Goal: Information Seeking & Learning: Learn about a topic

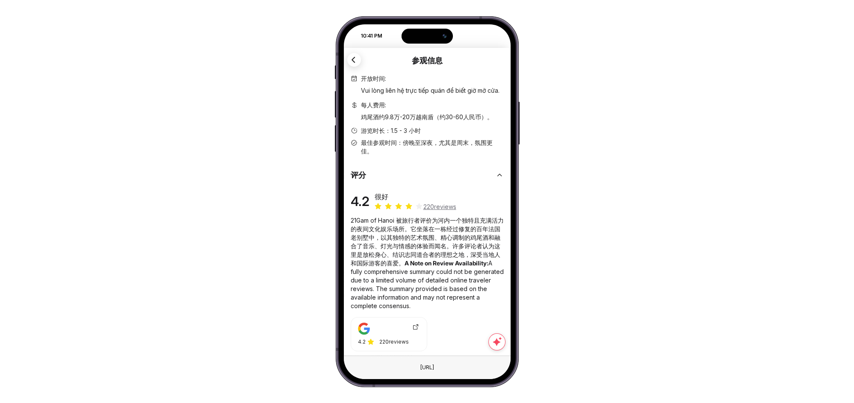
scroll to position [269, 0]
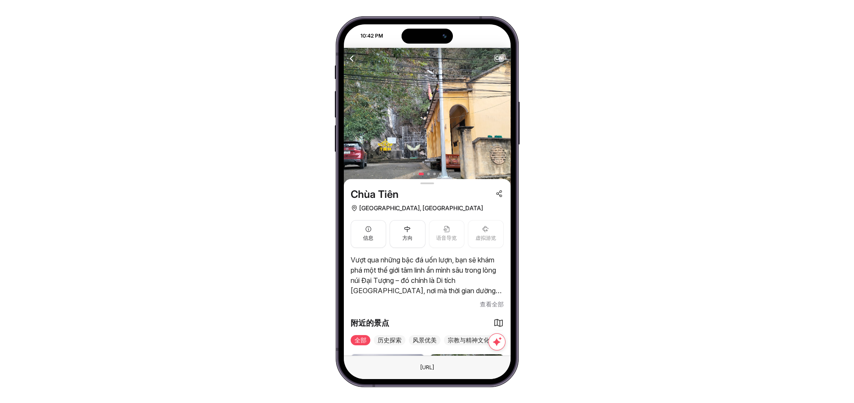
click at [504, 57] on div "CN" at bounding box center [427, 58] width 167 height 21
click at [501, 58] on span "CN" at bounding box center [499, 58] width 9 height 6
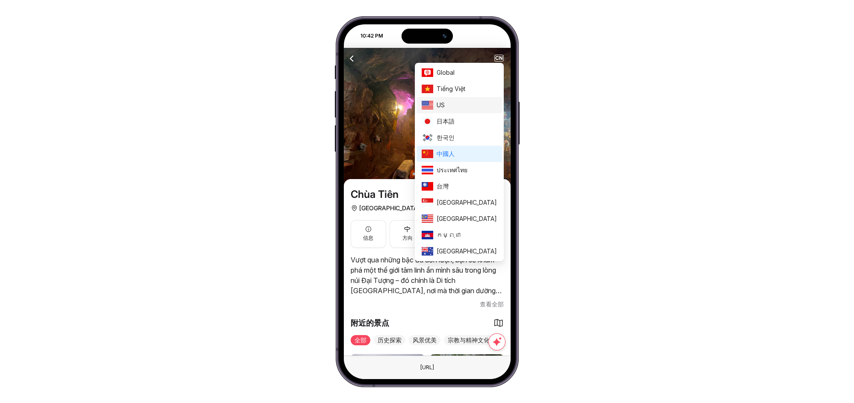
click at [472, 108] on span "US" at bounding box center [467, 104] width 60 height 9
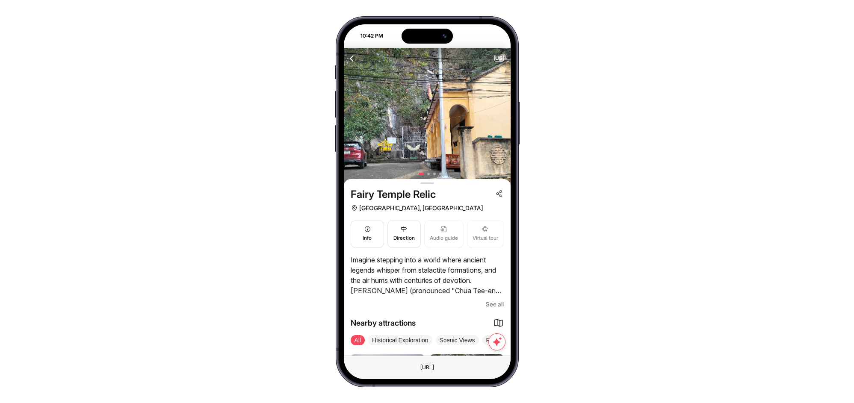
scroll to position [63, 0]
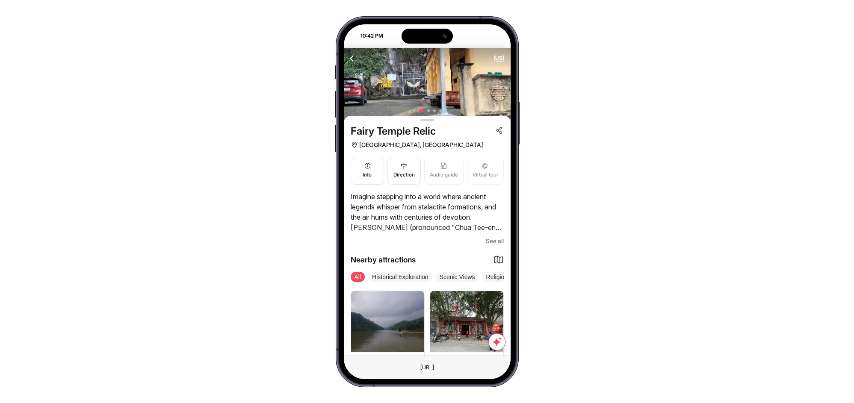
click at [496, 242] on span "See all" at bounding box center [495, 241] width 18 height 10
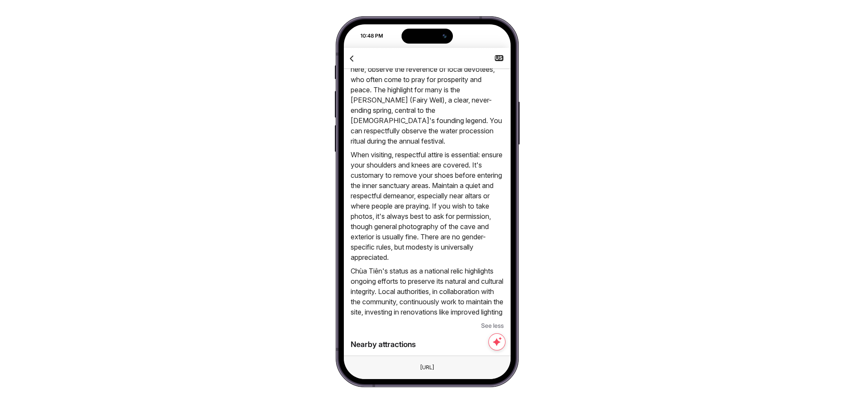
scroll to position [831, 0]
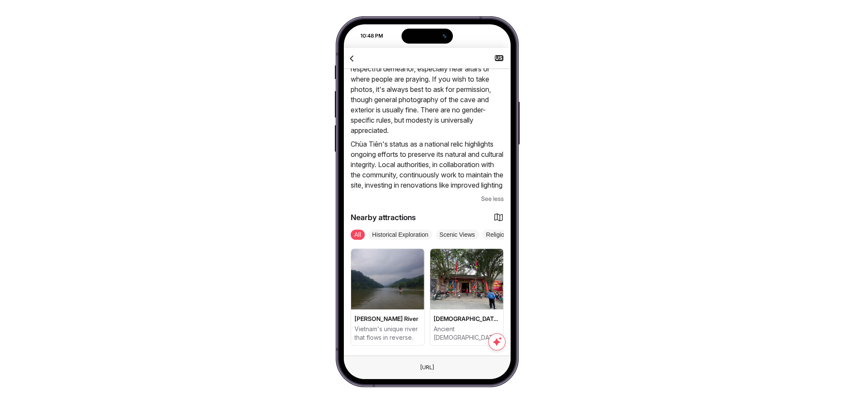
click at [355, 53] on icon "button" at bounding box center [352, 58] width 11 height 11
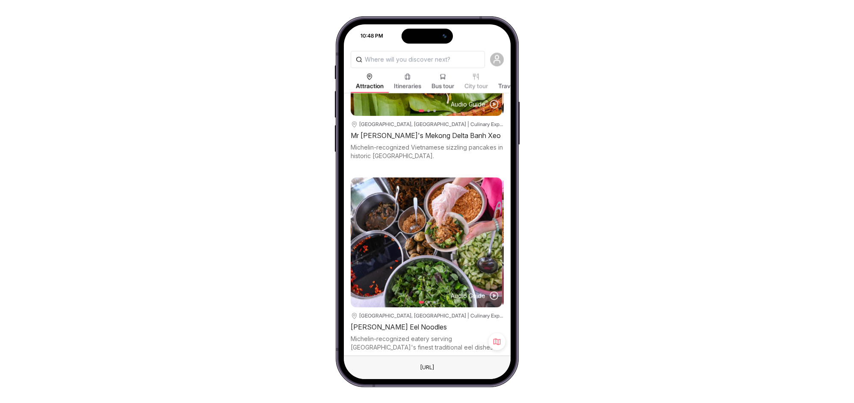
scroll to position [1774, 0]
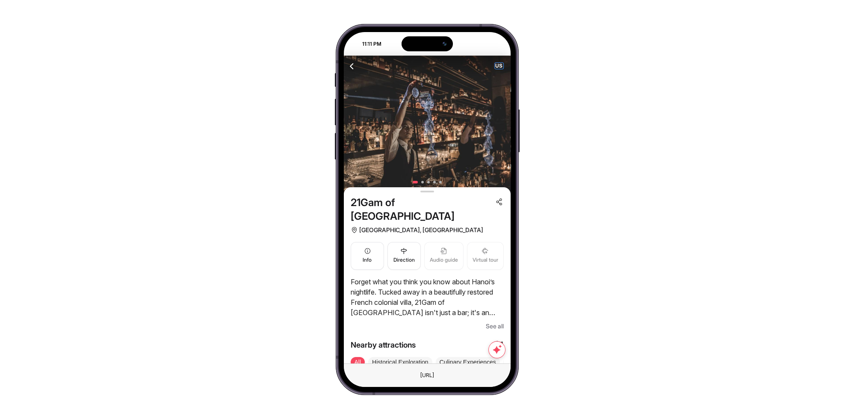
click at [498, 64] on span "US" at bounding box center [499, 66] width 9 height 6
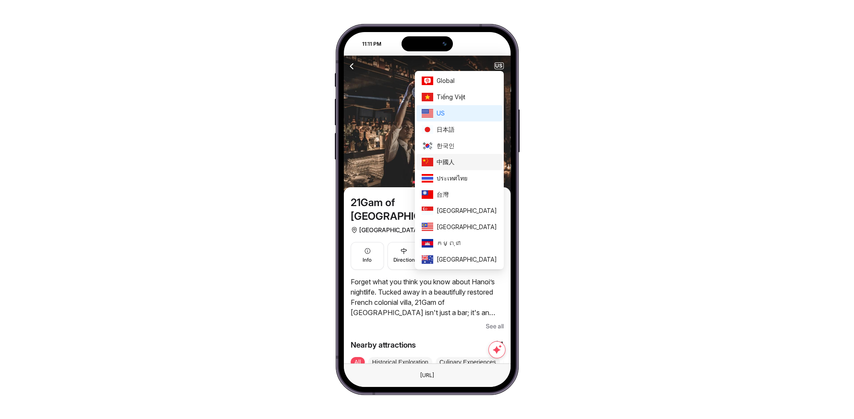
click at [470, 163] on span "中國人" at bounding box center [467, 161] width 60 height 9
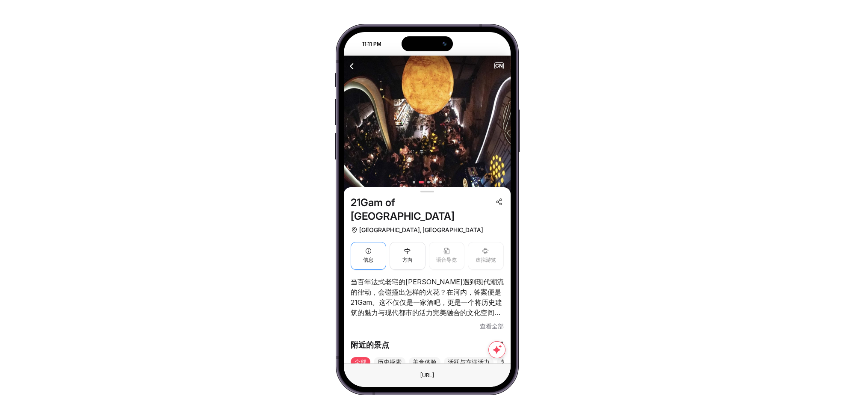
click at [377, 245] on button "信息" at bounding box center [369, 256] width 36 height 28
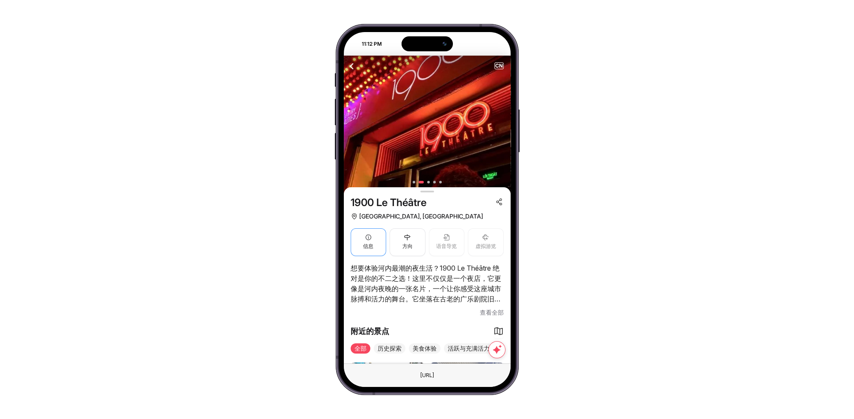
click at [365, 240] on icon "button" at bounding box center [368, 237] width 7 height 7
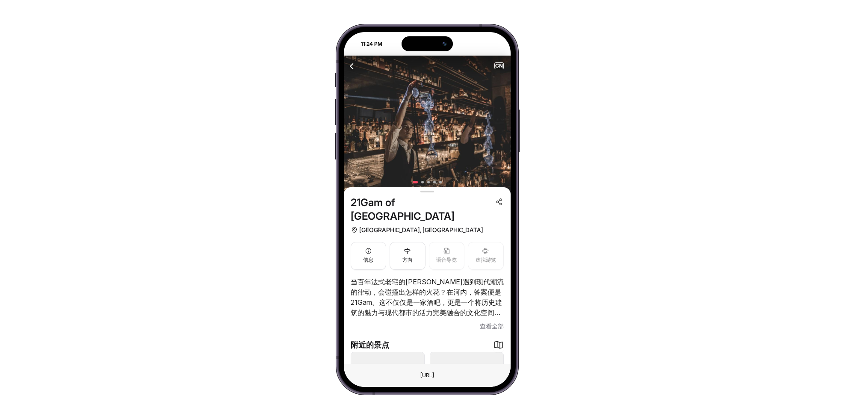
click at [501, 321] on span "查看全部" at bounding box center [492, 326] width 24 height 10
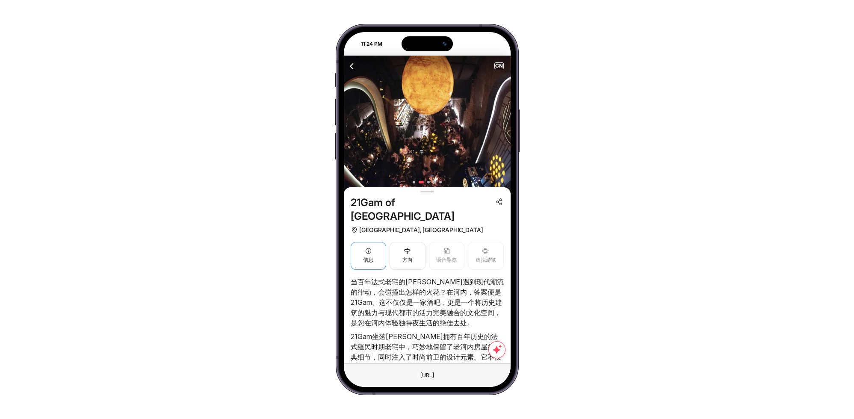
click at [369, 256] on span "信息" at bounding box center [368, 260] width 10 height 8
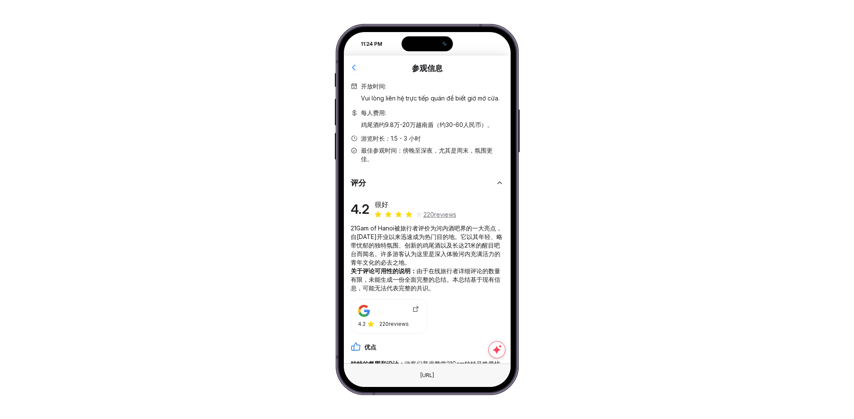
click at [349, 67] on icon "button" at bounding box center [354, 67] width 11 height 11
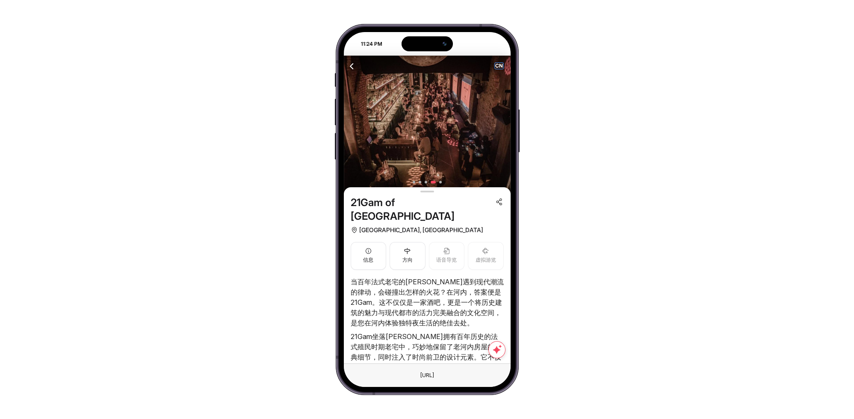
click at [499, 65] on span "CN" at bounding box center [499, 66] width 9 height 6
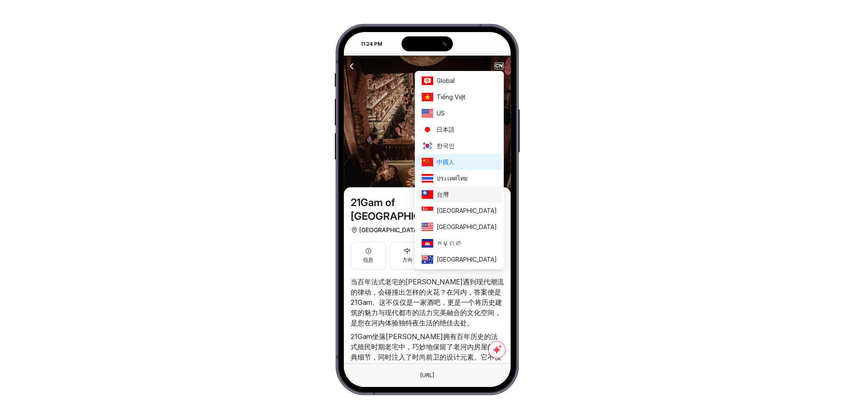
click at [469, 193] on span "台灣" at bounding box center [467, 194] width 60 height 9
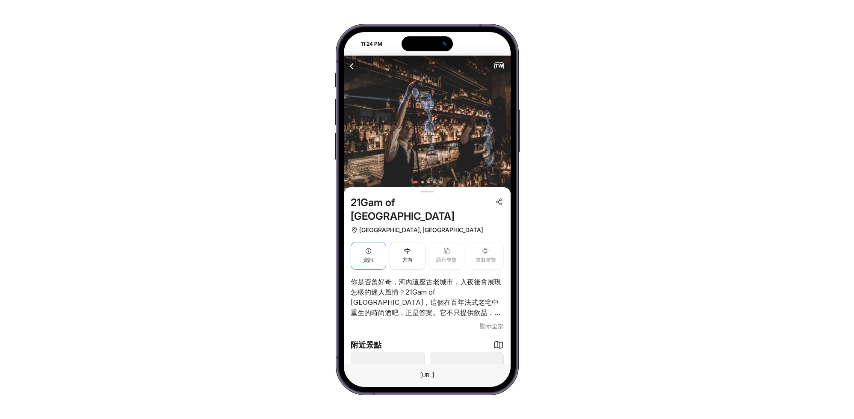
click at [358, 242] on button "資訊" at bounding box center [369, 256] width 36 height 28
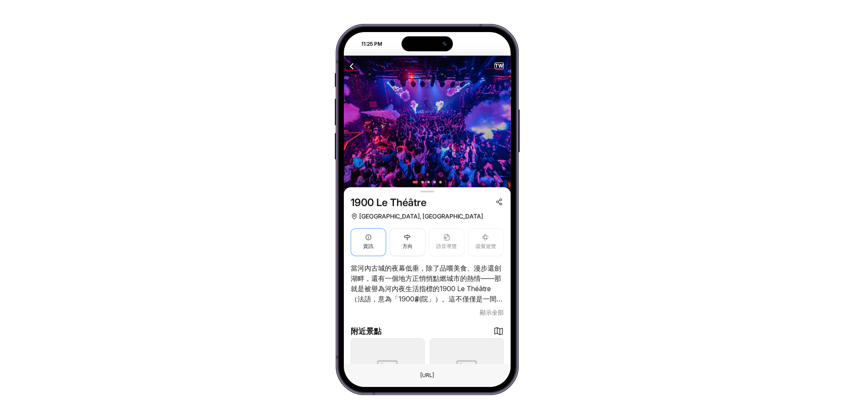
click at [373, 243] on span "資訊" at bounding box center [368, 246] width 10 height 8
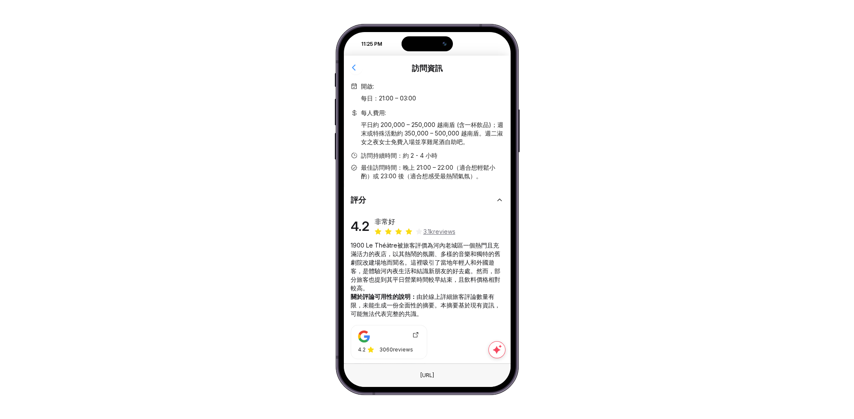
click at [351, 68] on icon "button" at bounding box center [354, 67] width 11 height 11
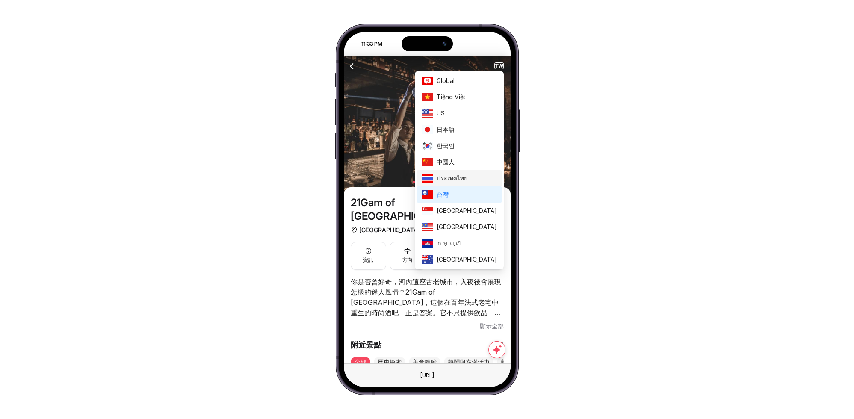
click at [468, 180] on span "ประเทศไทย" at bounding box center [467, 178] width 60 height 9
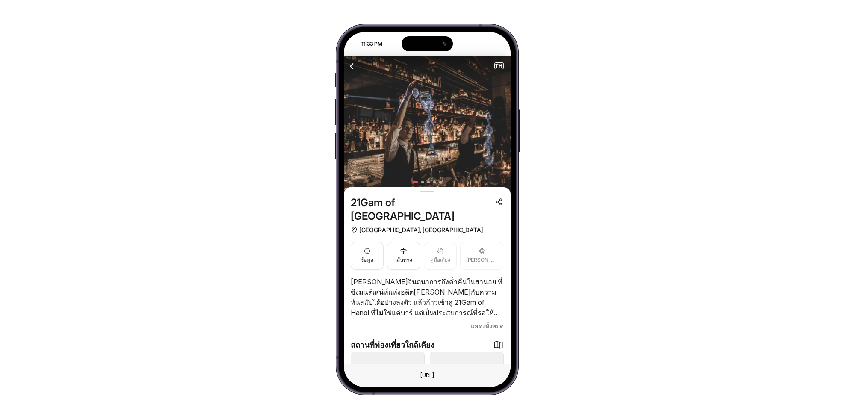
scroll to position [102, 0]
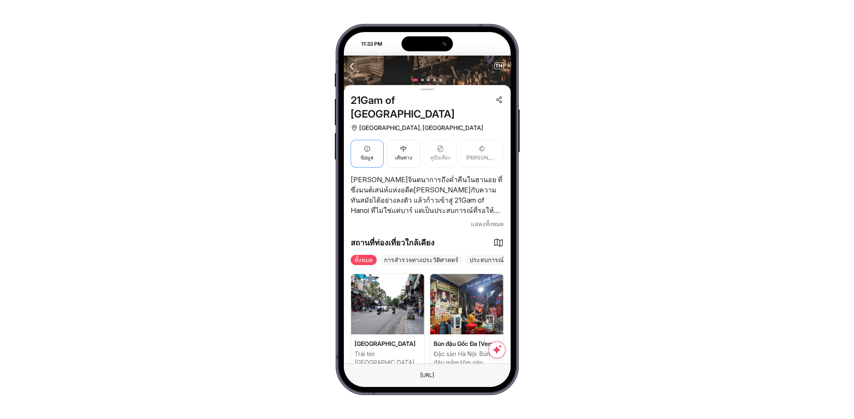
drag, startPoint x: 0, startPoint y: 0, endPoint x: 367, endPoint y: 134, distance: 390.9
click at [367, 145] on icon "button" at bounding box center [366, 148] width 7 height 7
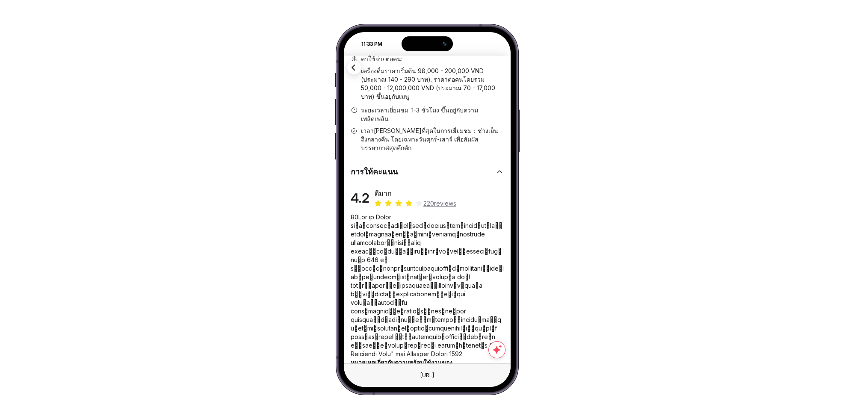
scroll to position [0, 0]
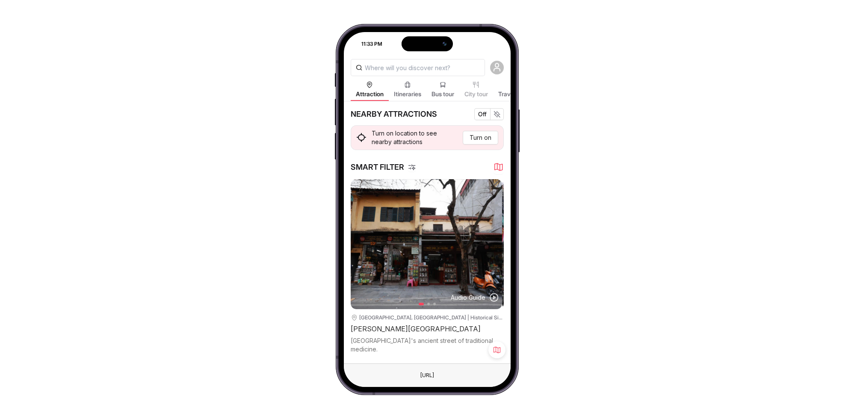
scroll to position [2447, 0]
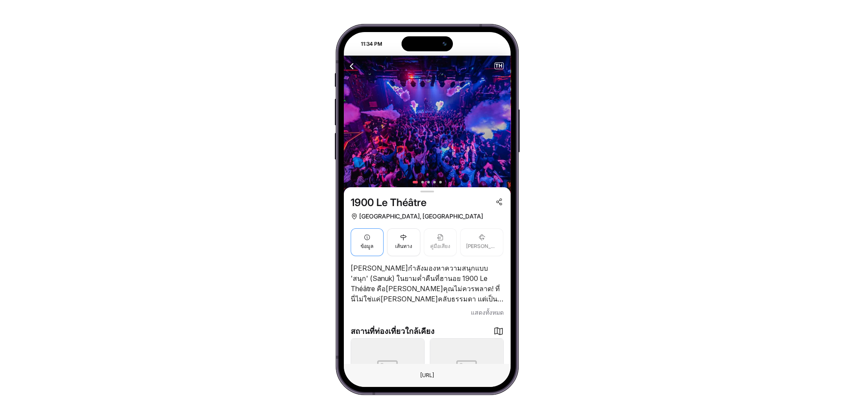
click at [359, 252] on button "ข้อมูล" at bounding box center [367, 242] width 33 height 28
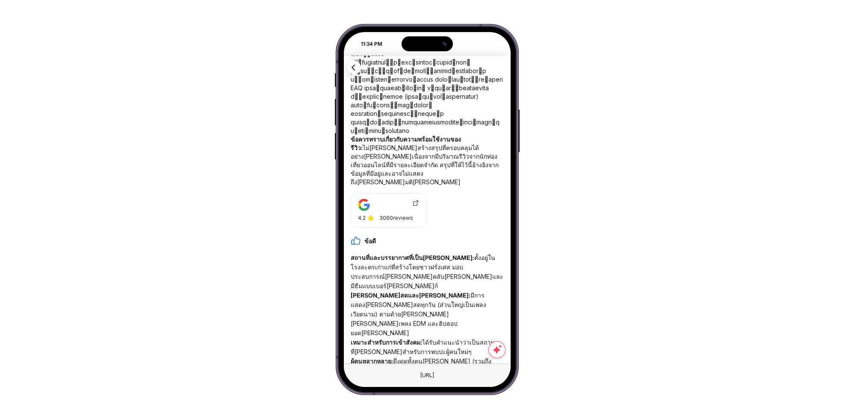
scroll to position [70, 0]
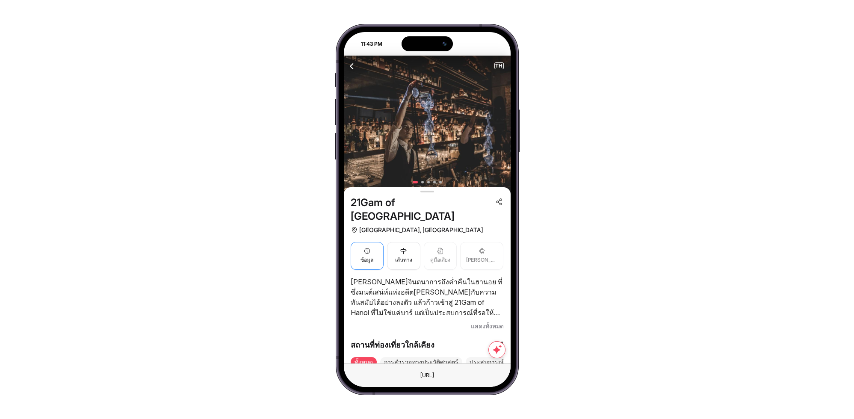
click at [378, 248] on button "ข้อมูล" at bounding box center [367, 256] width 33 height 28
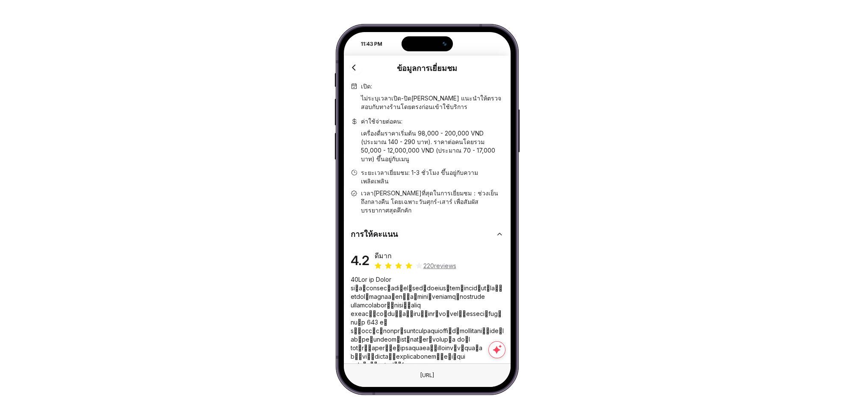
scroll to position [63, 0]
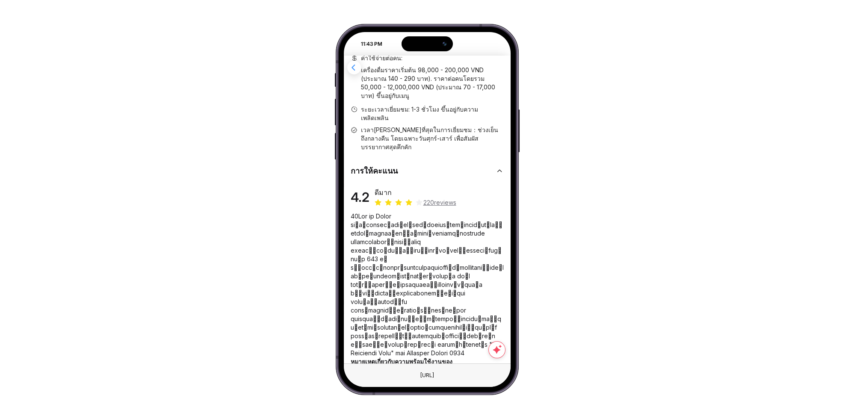
click at [354, 64] on icon "button" at bounding box center [353, 67] width 11 height 11
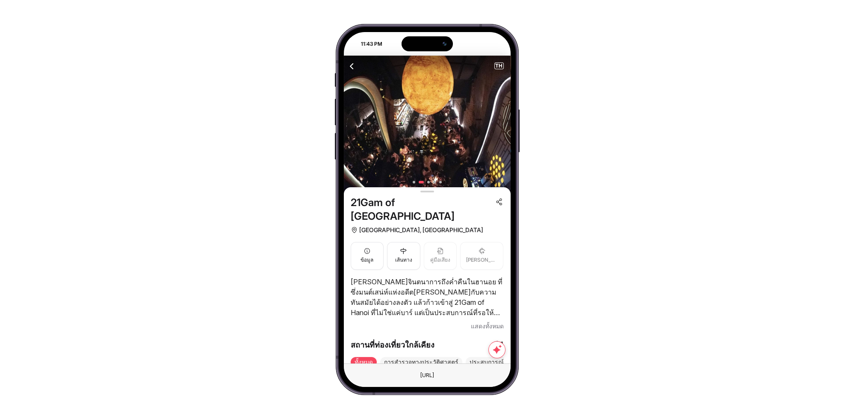
click at [492, 63] on div "TH" at bounding box center [427, 66] width 167 height 21
click at [495, 64] on span "TH" at bounding box center [499, 66] width 9 height 6
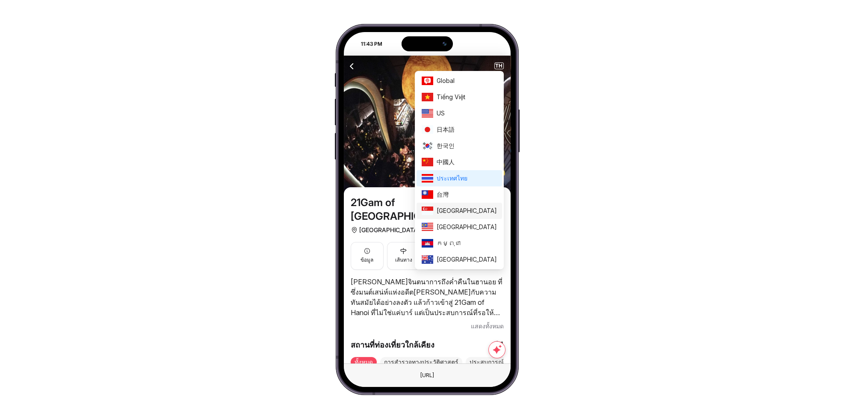
click at [465, 211] on li "Singapore" at bounding box center [459, 211] width 86 height 16
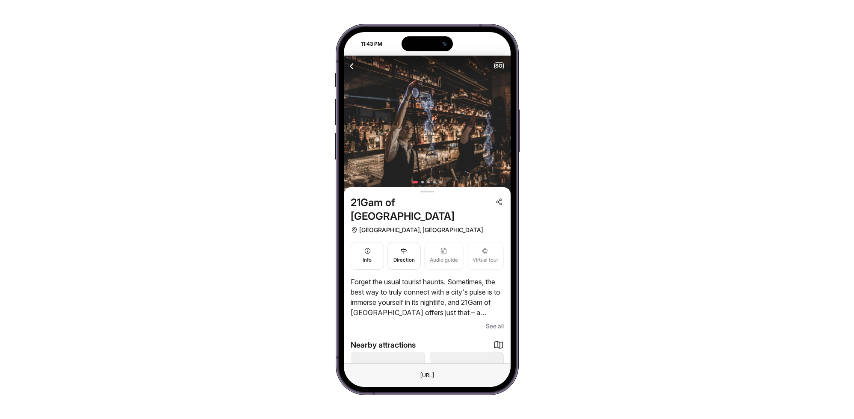
click at [376, 242] on button "Info" at bounding box center [367, 256] width 33 height 28
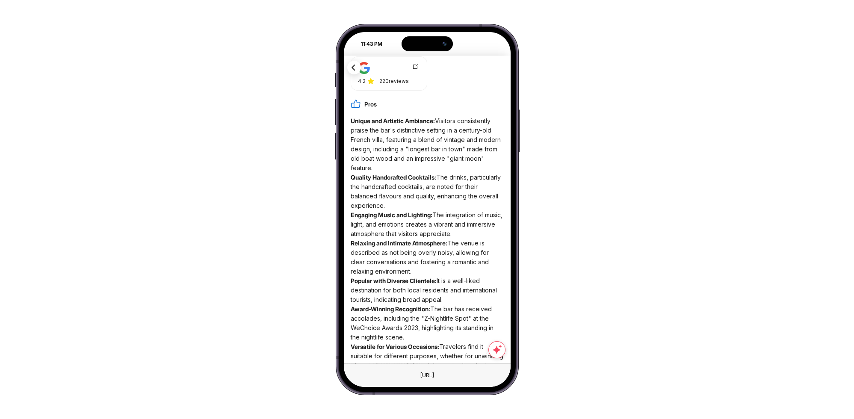
scroll to position [434, 0]
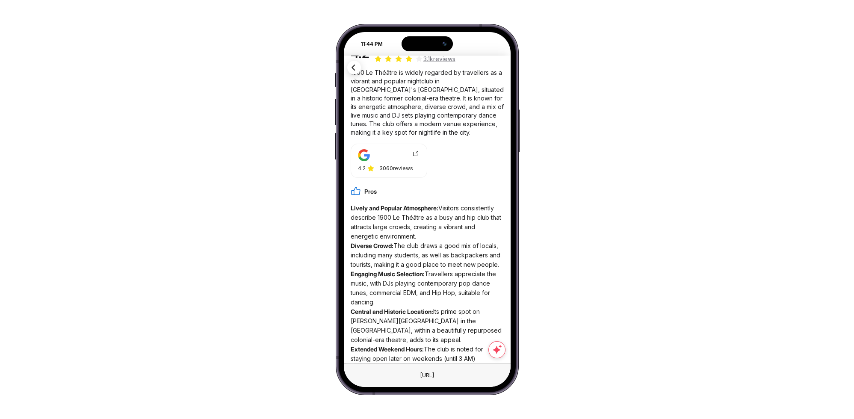
scroll to position [416, 0]
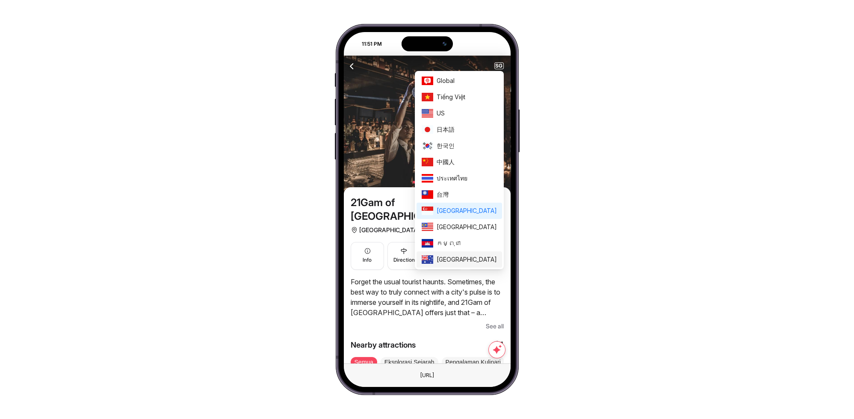
click at [476, 257] on span "Australia" at bounding box center [467, 259] width 60 height 9
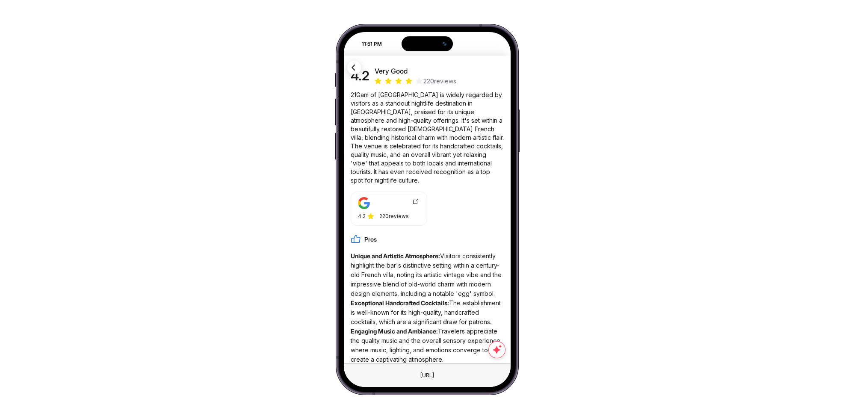
scroll to position [87, 0]
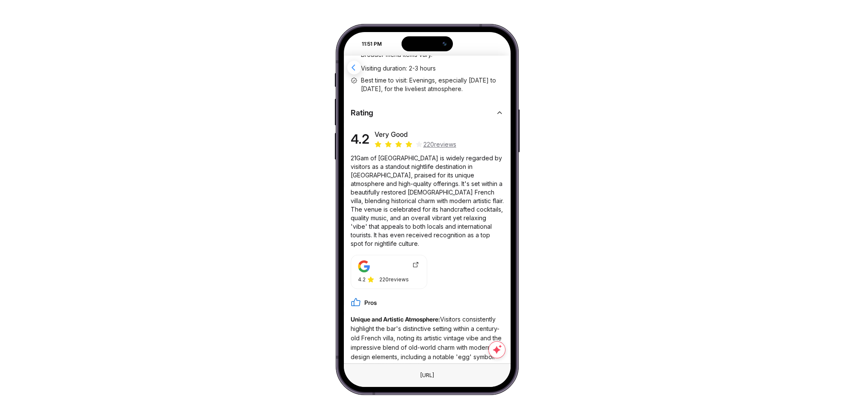
click at [355, 65] on icon "button" at bounding box center [353, 67] width 11 height 11
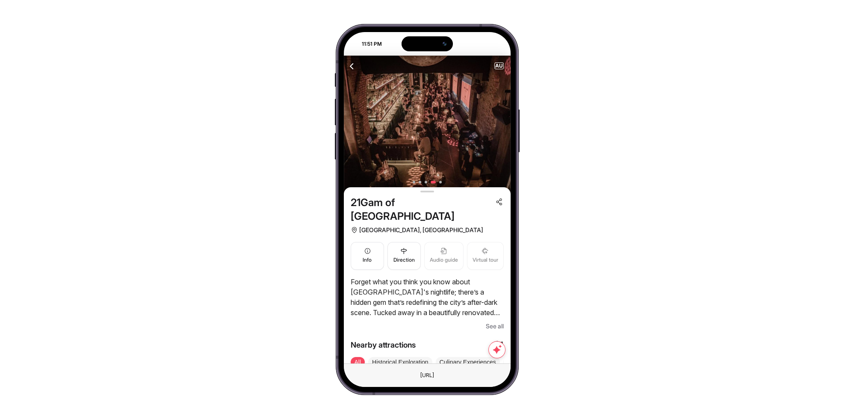
click at [491, 321] on span "See all" at bounding box center [495, 326] width 18 height 10
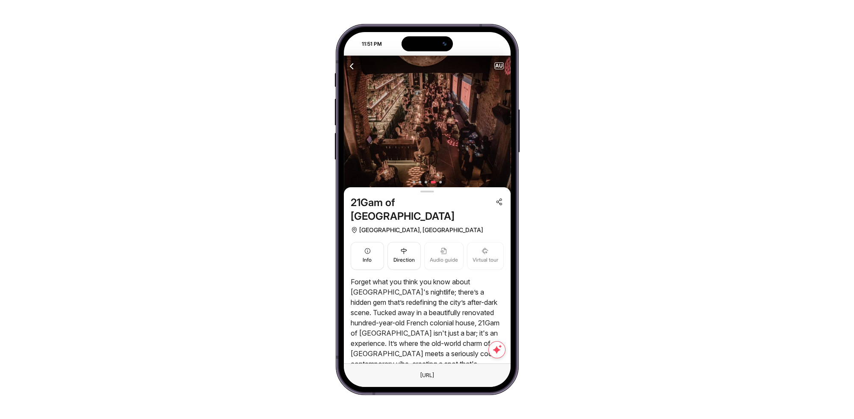
scroll to position [190, 0]
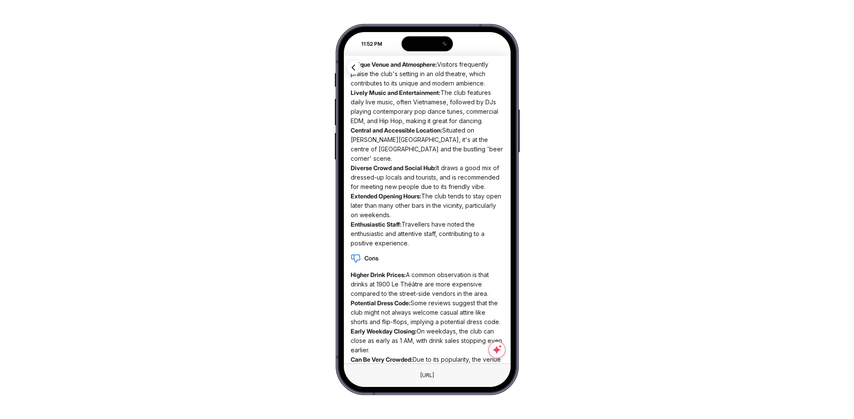
scroll to position [333, 0]
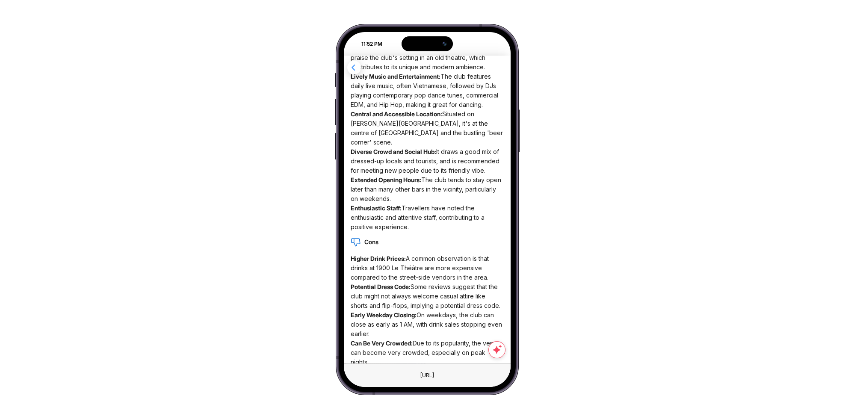
click at [354, 65] on icon "button" at bounding box center [353, 67] width 11 height 11
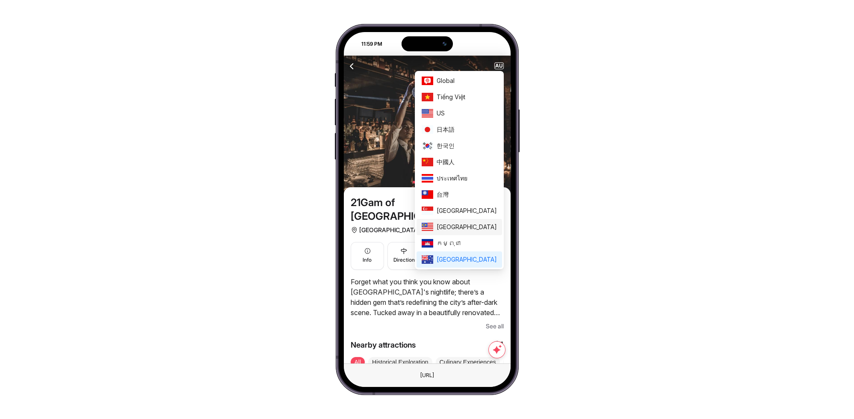
click at [479, 228] on span "[GEOGRAPHIC_DATA]" at bounding box center [467, 226] width 60 height 9
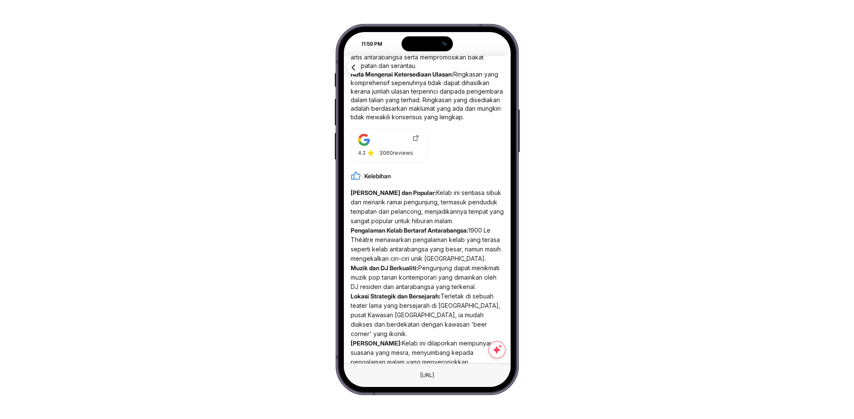
scroll to position [414, 0]
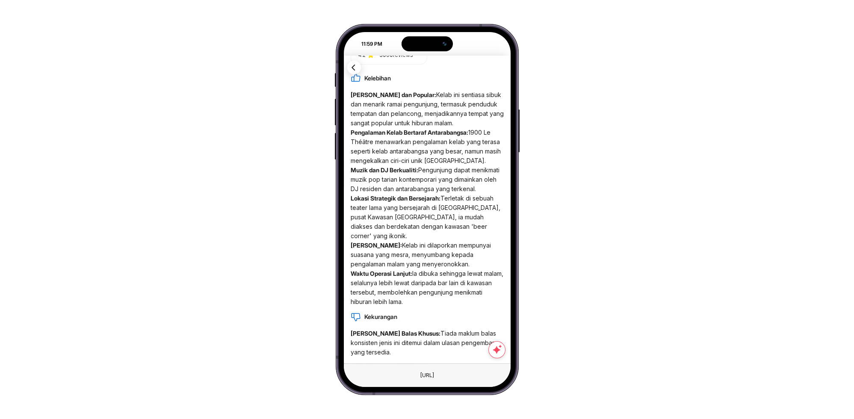
click at [360, 65] on div "4.2 3060 reviews" at bounding box center [427, 49] width 153 height 38
click at [355, 65] on icon "button" at bounding box center [353, 67] width 11 height 11
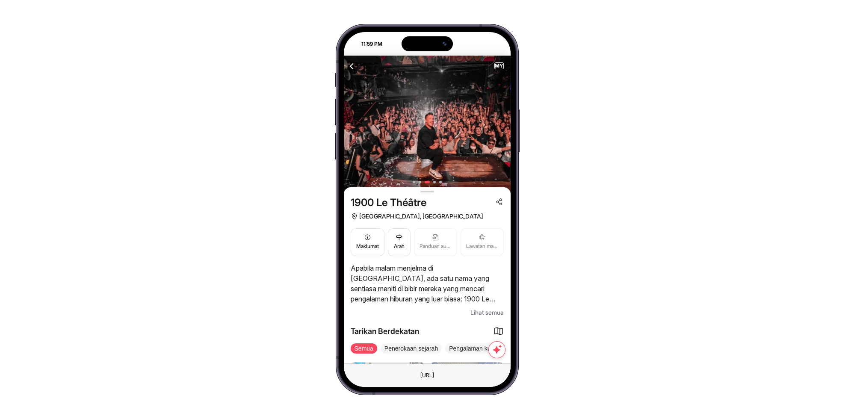
click at [351, 66] on icon "button" at bounding box center [352, 66] width 11 height 11
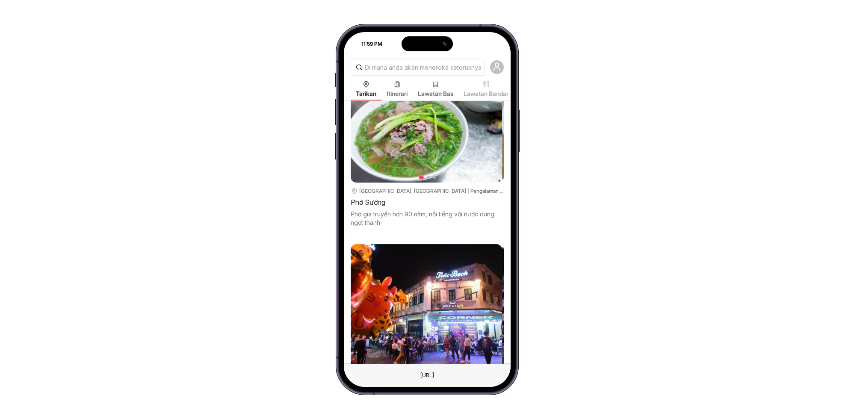
scroll to position [253, 0]
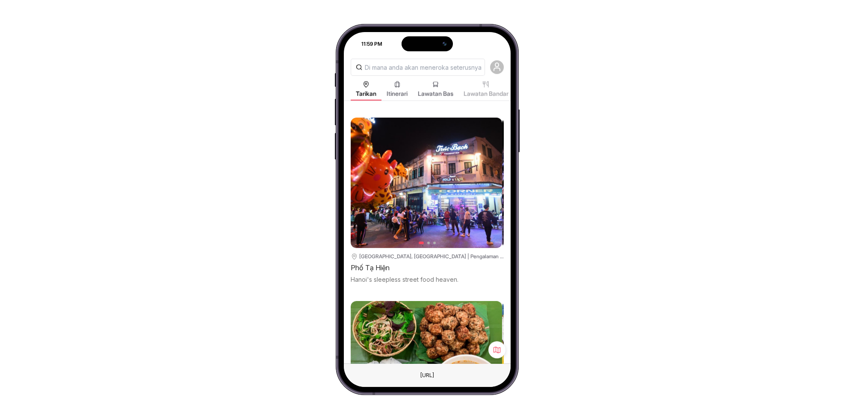
drag, startPoint x: 510, startPoint y: 70, endPoint x: 510, endPoint y: 77, distance: 7.3
click at [510, 77] on div "Tarikan Itinerari Lawatan Bas Lawatan Bandar Blog Perjalanan TARIKAN BERDEKATAN…" at bounding box center [427, 210] width 167 height 308
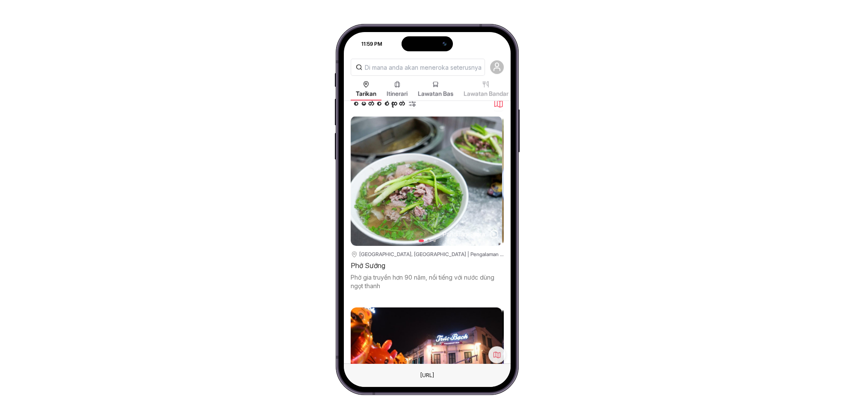
scroll to position [0, 0]
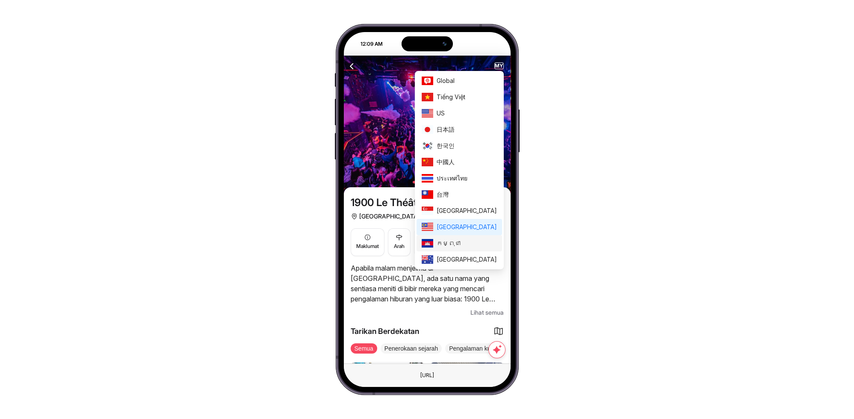
click at [473, 244] on span "កម្ពុជា" at bounding box center [467, 243] width 60 height 9
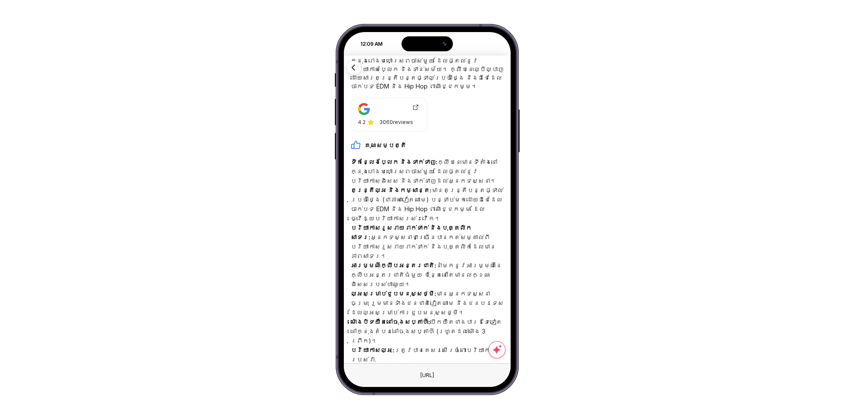
scroll to position [351, 0]
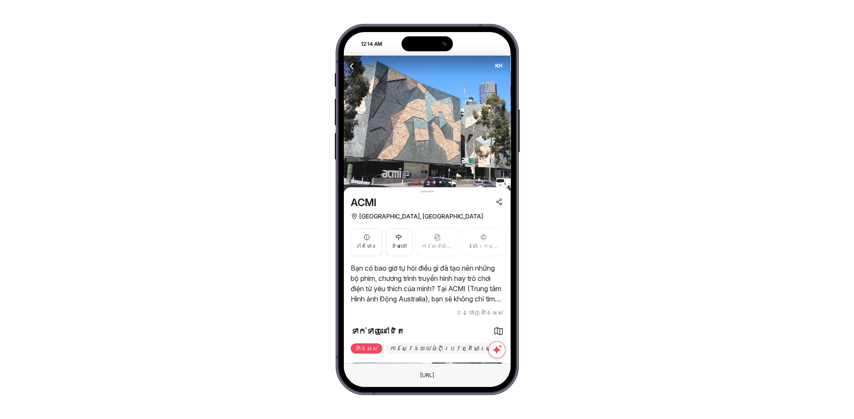
click at [499, 65] on span "KH" at bounding box center [499, 66] width 9 height 6
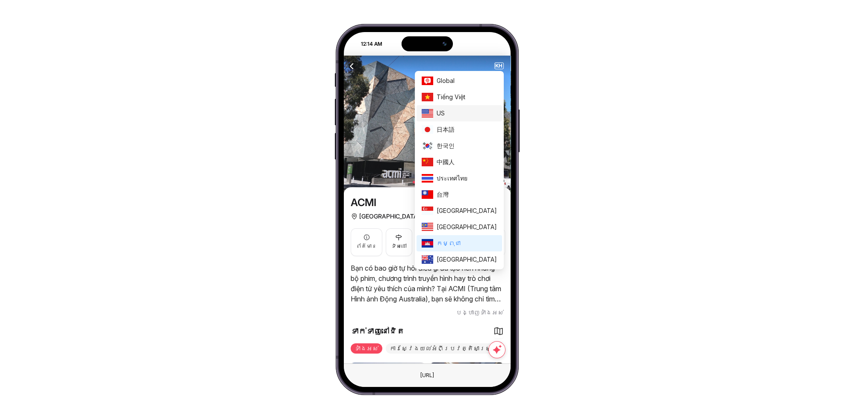
click at [477, 116] on span "US" at bounding box center [467, 113] width 60 height 9
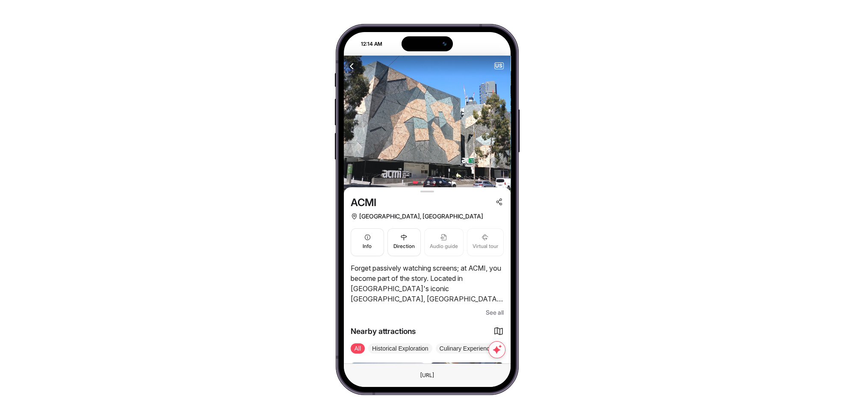
click at [361, 263] on p "Forget passively watching screens; at ACMI, you become part of the story. Locat…" at bounding box center [427, 283] width 153 height 41
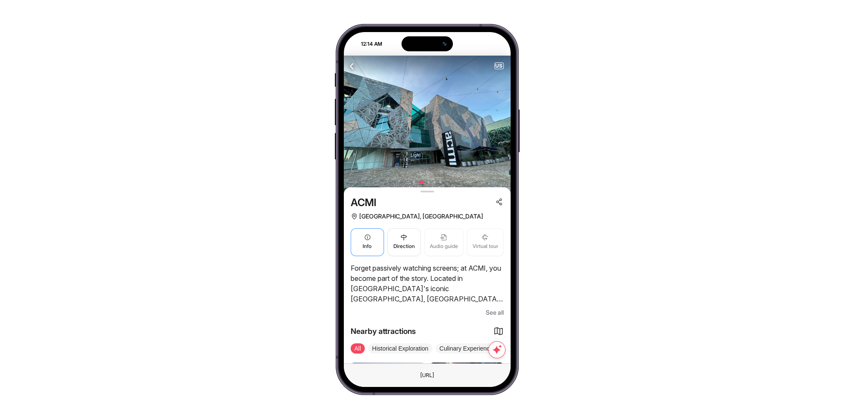
click at [360, 247] on button "Info" at bounding box center [367, 242] width 33 height 28
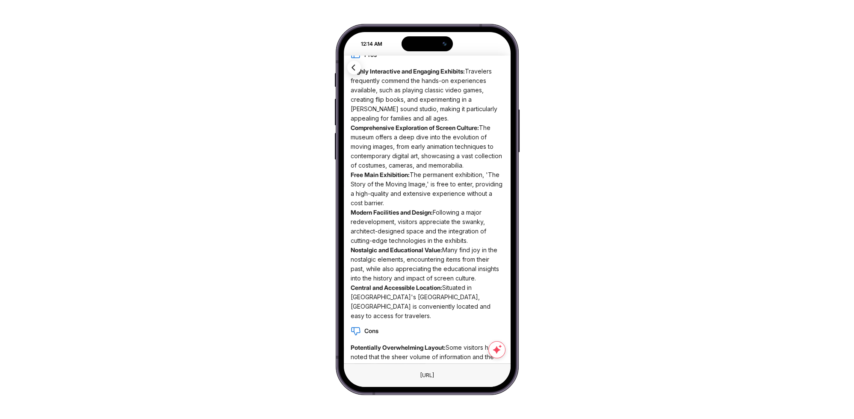
scroll to position [447, 0]
